Goal: Navigation & Orientation: Find specific page/section

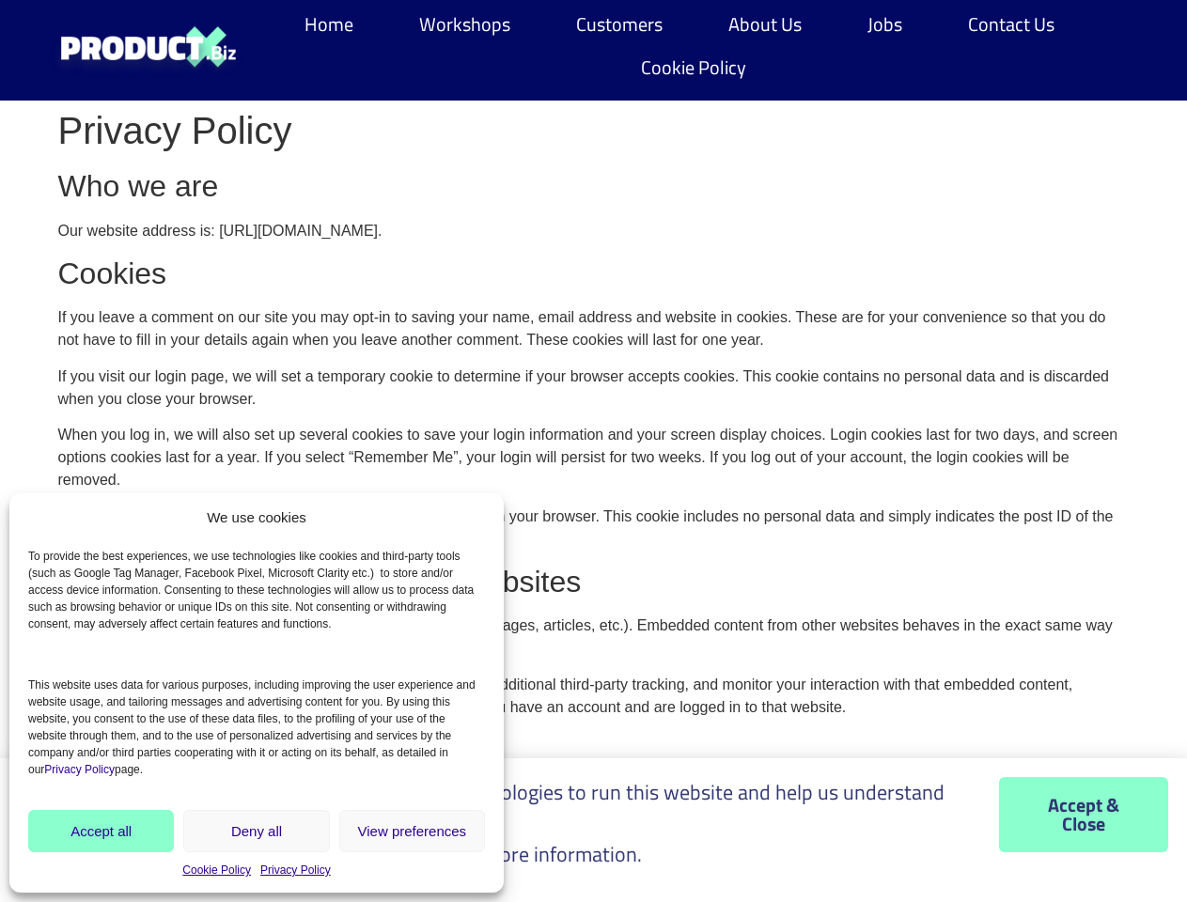
click at [593, 451] on p "When you log in, we will also set up several cookies to save your login informa…" at bounding box center [593, 458] width 1071 height 68
click at [465, 24] on link "Workshops" at bounding box center [464, 24] width 129 height 43
